Goal: Task Accomplishment & Management: Use online tool/utility

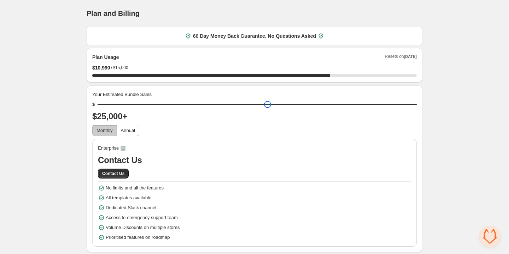
drag, startPoint x: 99, startPoint y: 97, endPoint x: 418, endPoint y: 115, distance: 319.6
click at [417, 110] on input "range" at bounding box center [257, 105] width 319 height 10
click at [58, 114] on div "Home Bundles Analytics Plan and Billing Plan and Billing. This page is ready Pl…" at bounding box center [254, 126] width 509 height 253
click at [123, 131] on span "Annual" at bounding box center [128, 130] width 14 height 5
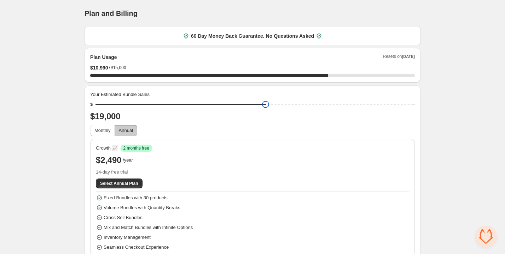
type input "*****"
click at [278, 104] on input "range" at bounding box center [254, 105] width 319 height 10
click at [98, 132] on span "Monthly" at bounding box center [102, 130] width 16 height 5
click at [129, 128] on span "Annual" at bounding box center [126, 130] width 14 height 5
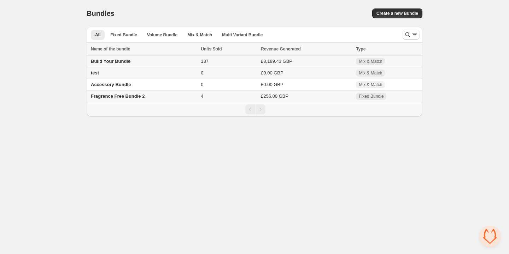
click at [121, 61] on span "Build Your Bundle" at bounding box center [111, 61] width 40 height 5
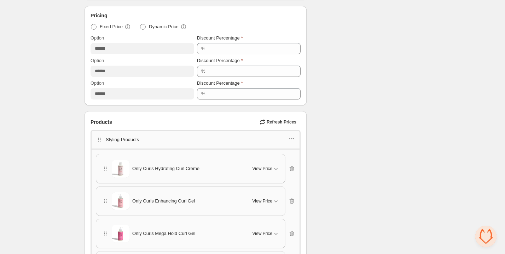
scroll to position [316, 0]
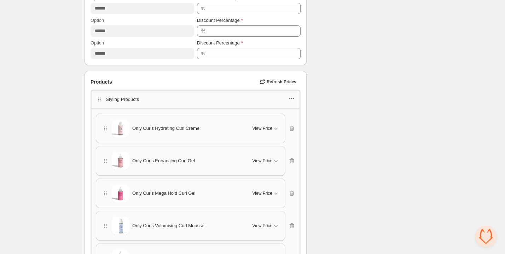
click at [294, 96] on icon "button" at bounding box center [291, 98] width 7 height 7
click at [292, 123] on span "Edit products" at bounding box center [295, 122] width 38 height 7
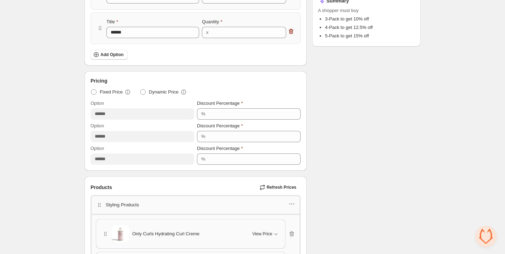
scroll to position [167, 0]
